Goal: Task Accomplishment & Management: Manage account settings

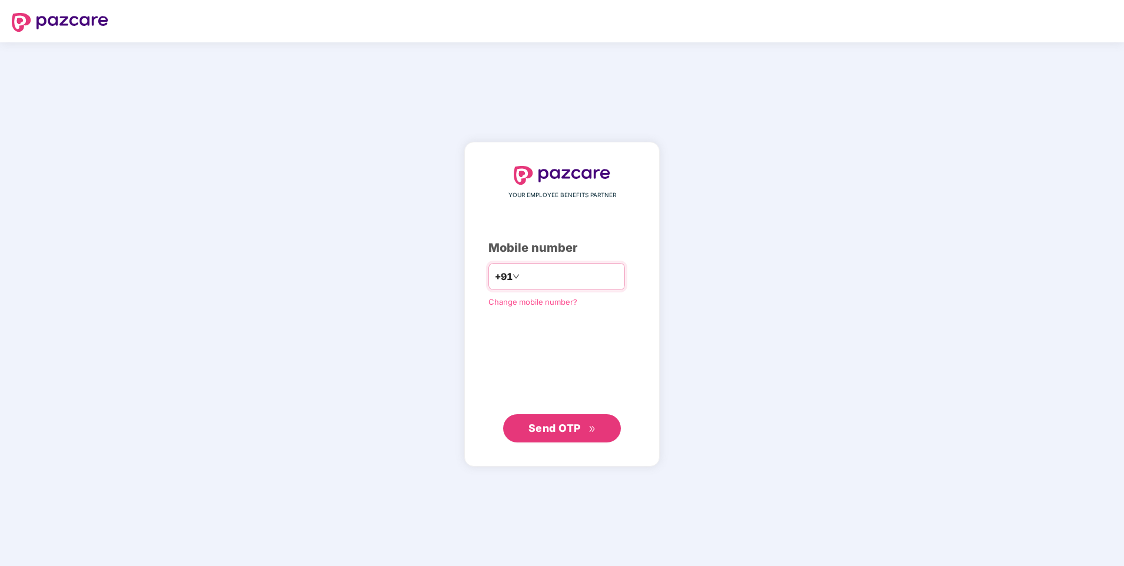
click at [571, 277] on input "number" at bounding box center [570, 276] width 97 height 19
click at [522, 277] on input "**********" at bounding box center [570, 276] width 97 height 19
type input "**********"
click at [561, 430] on span "Send OTP" at bounding box center [554, 428] width 52 height 12
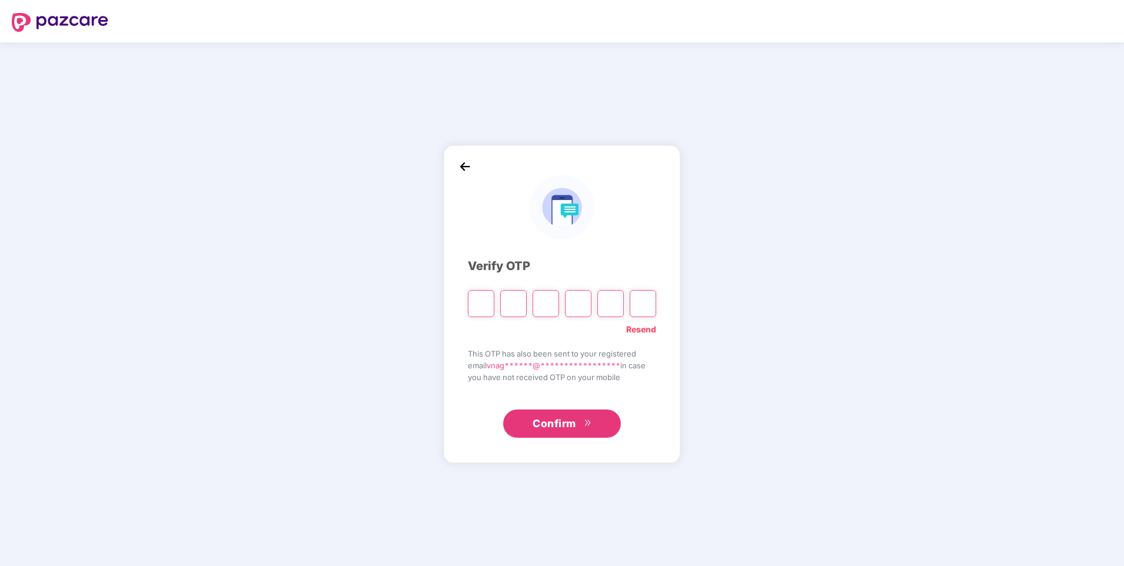
click at [485, 309] on input "Please enter verification code. Digit 1" at bounding box center [481, 303] width 26 height 27
type input "*"
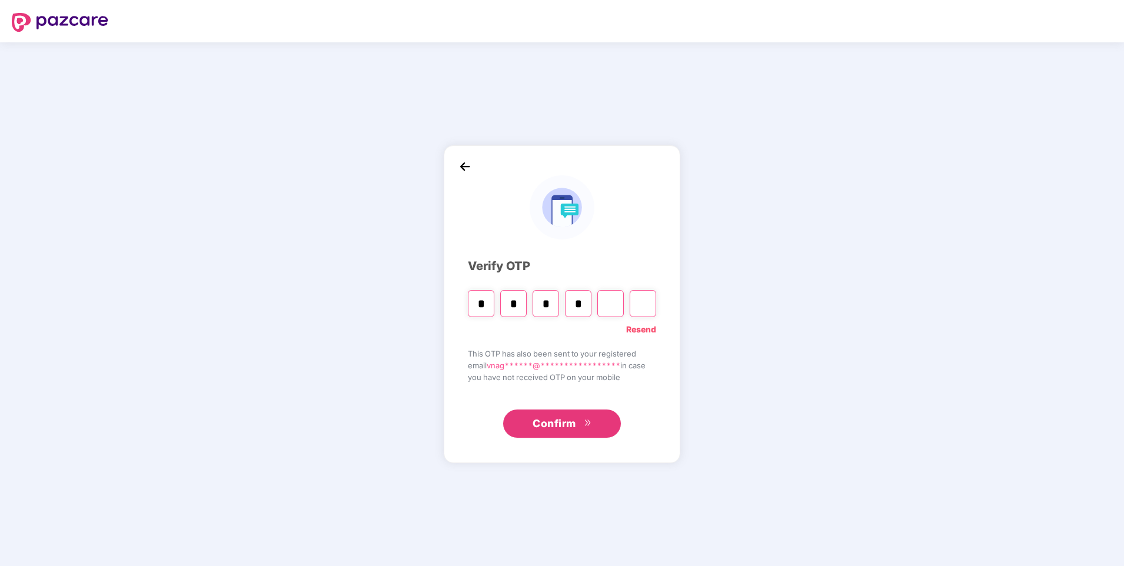
type input "*"
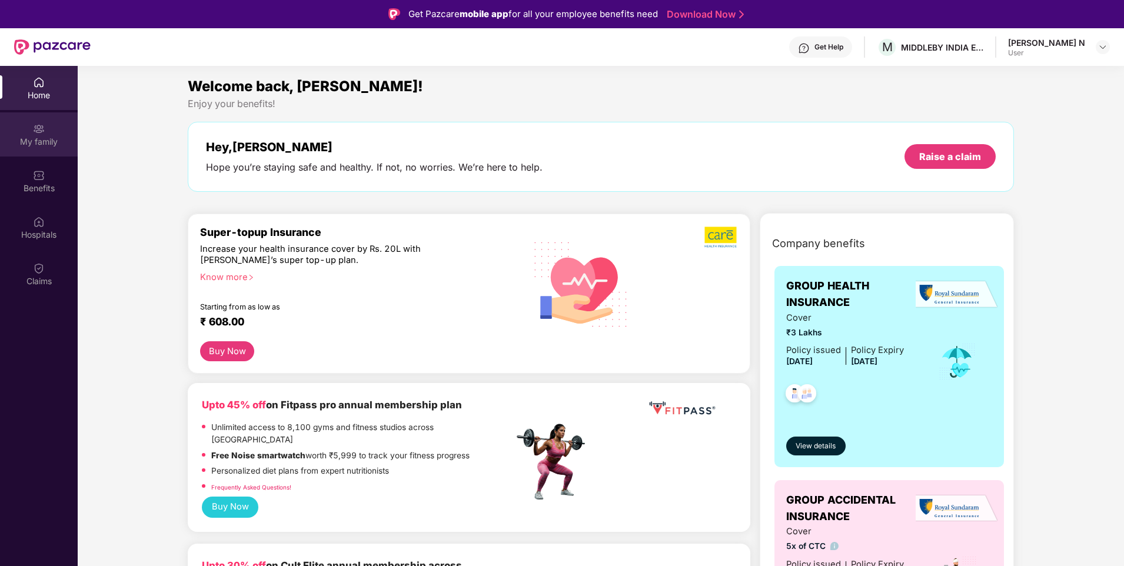
click at [45, 136] on div "My family" at bounding box center [39, 142] width 78 height 12
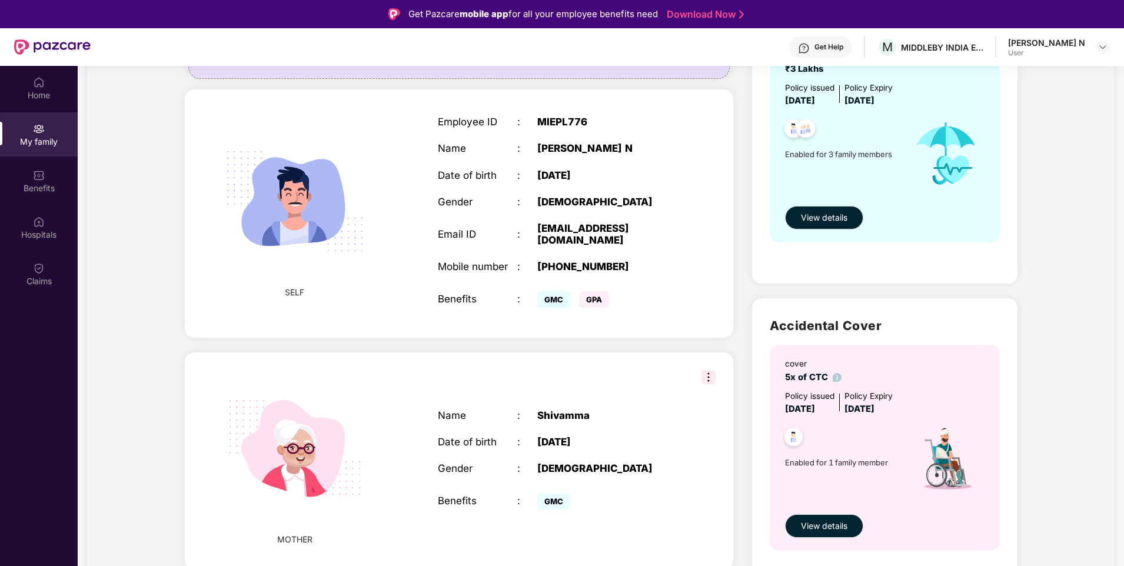
scroll to position [353, 0]
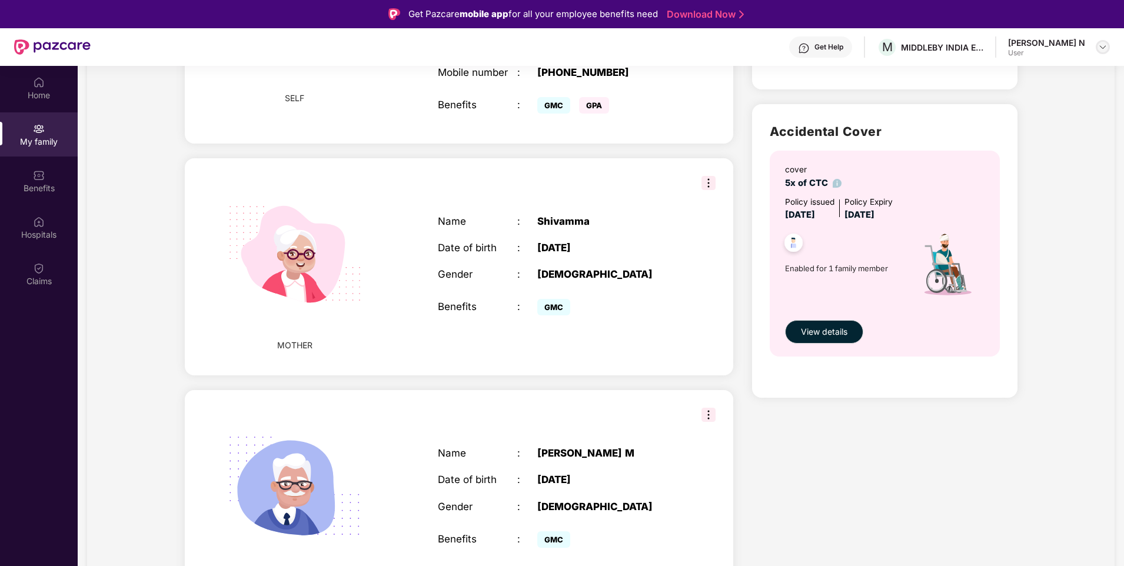
click at [1107, 42] on img at bounding box center [1102, 46] width 9 height 9
click at [992, 71] on div "Logout" at bounding box center [1047, 75] width 153 height 23
